Goal: Task Accomplishment & Management: Use online tool/utility

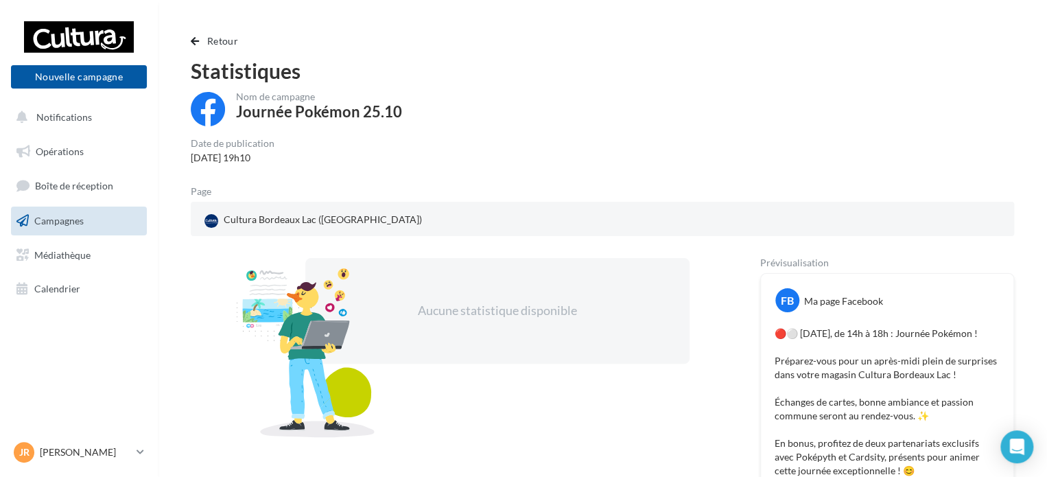
click at [92, 218] on link "Campagnes" at bounding box center [78, 220] width 141 height 29
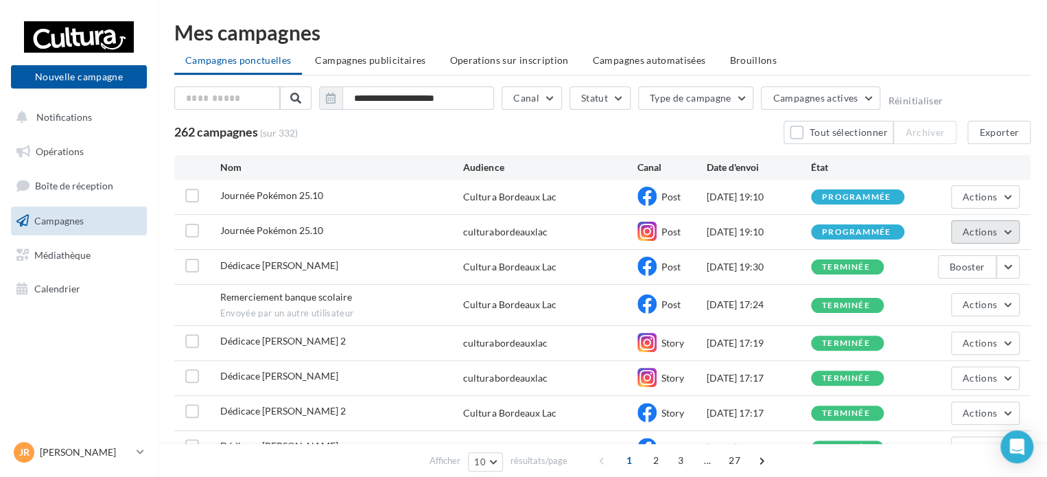
click at [1013, 230] on button "Actions" at bounding box center [985, 231] width 69 height 23
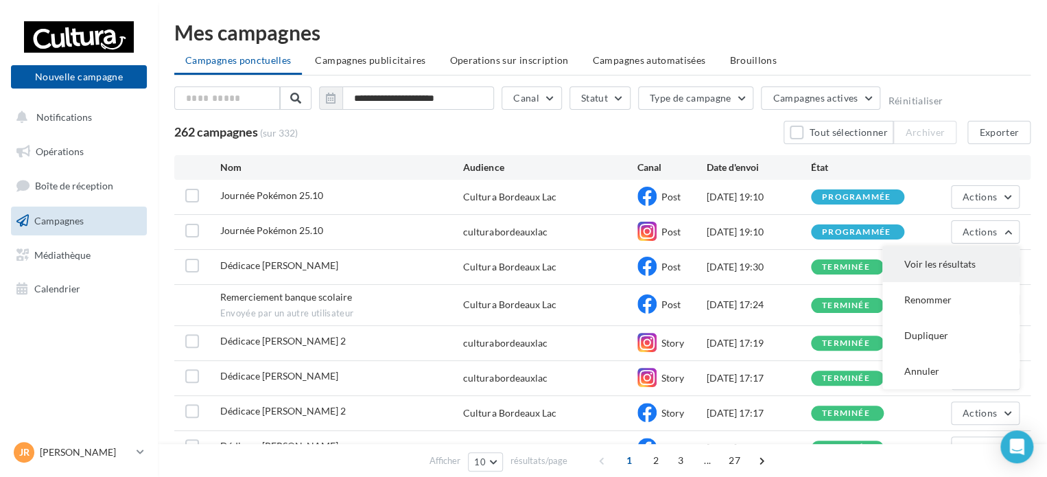
click at [955, 265] on button "Voir les résultats" at bounding box center [950, 264] width 137 height 36
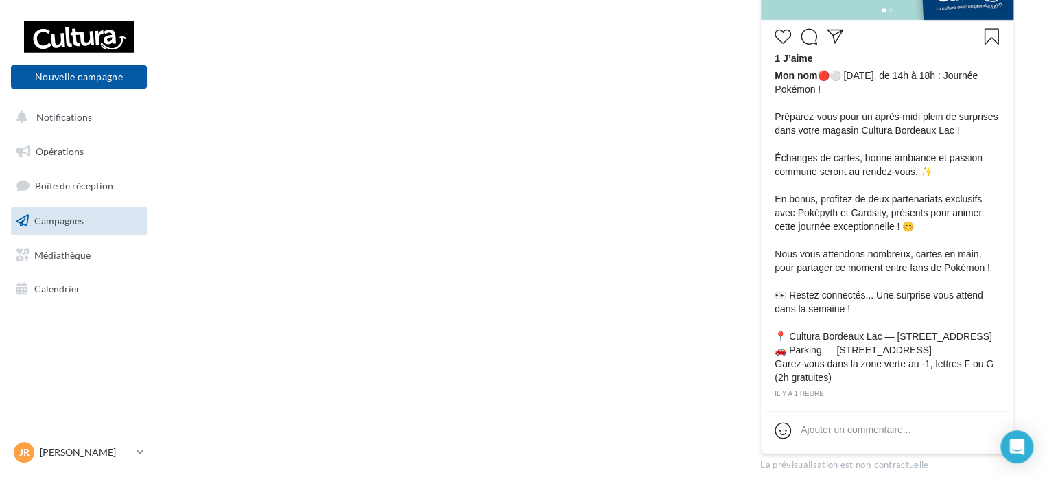
scroll to position [674, 0]
